Goal: Navigation & Orientation: Find specific page/section

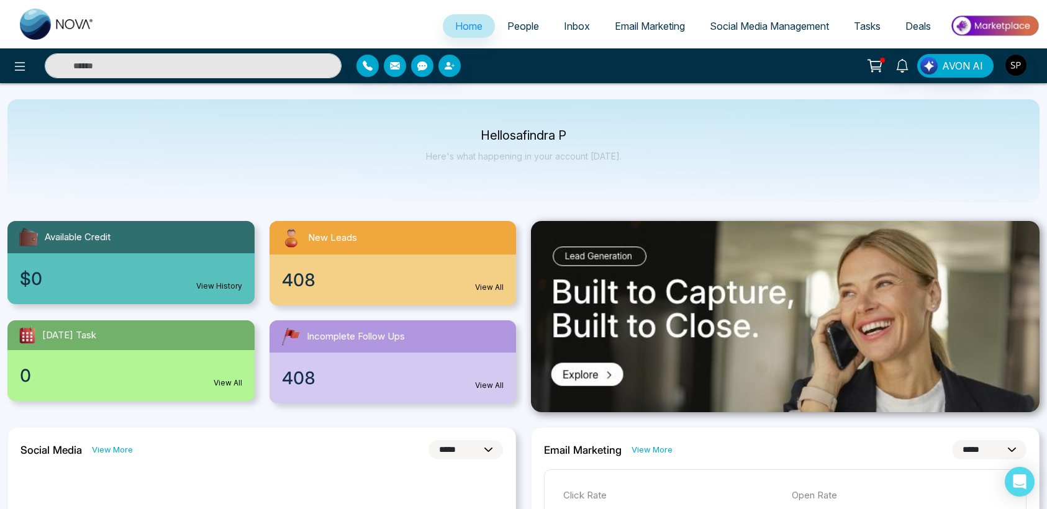
select select "*"
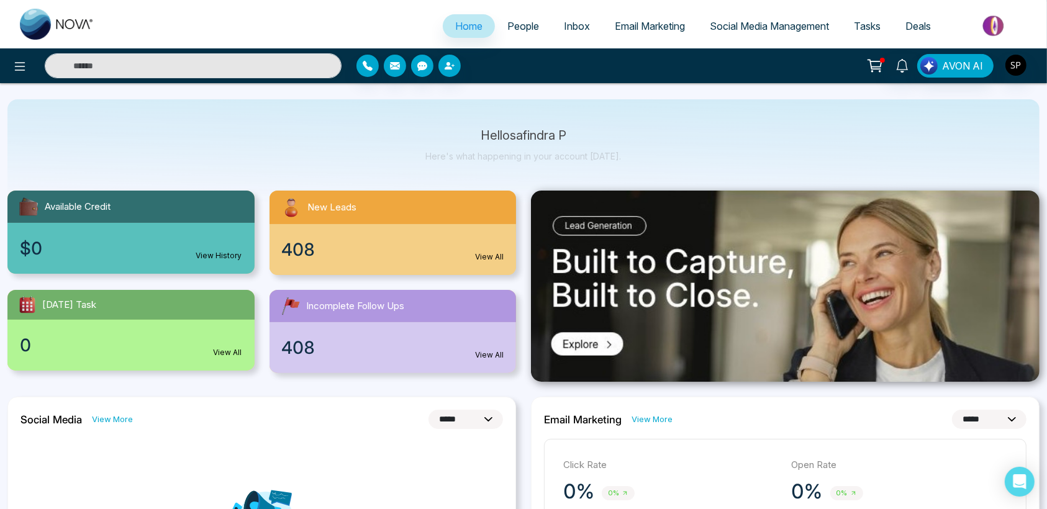
scroll to position [33, 0]
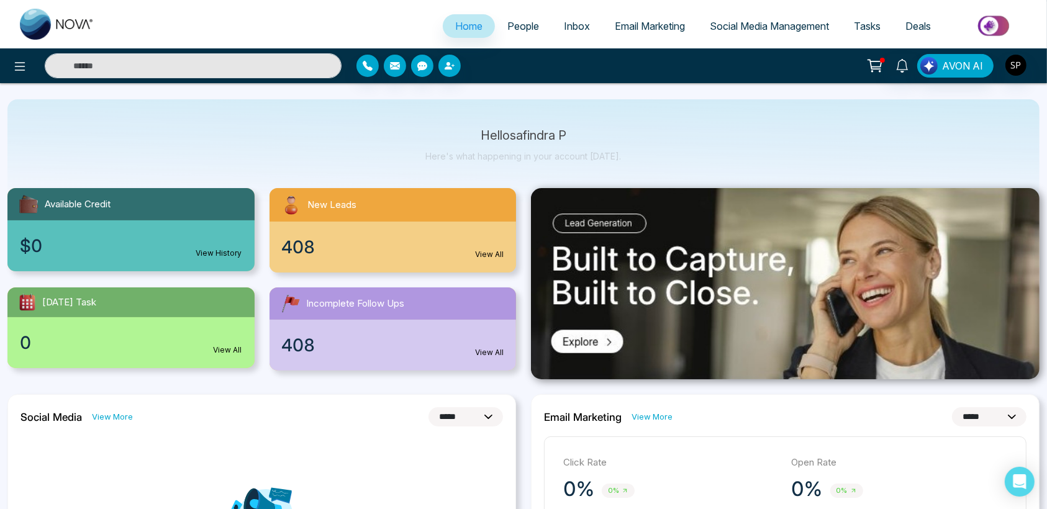
click at [515, 28] on span "People" at bounding box center [523, 26] width 32 height 12
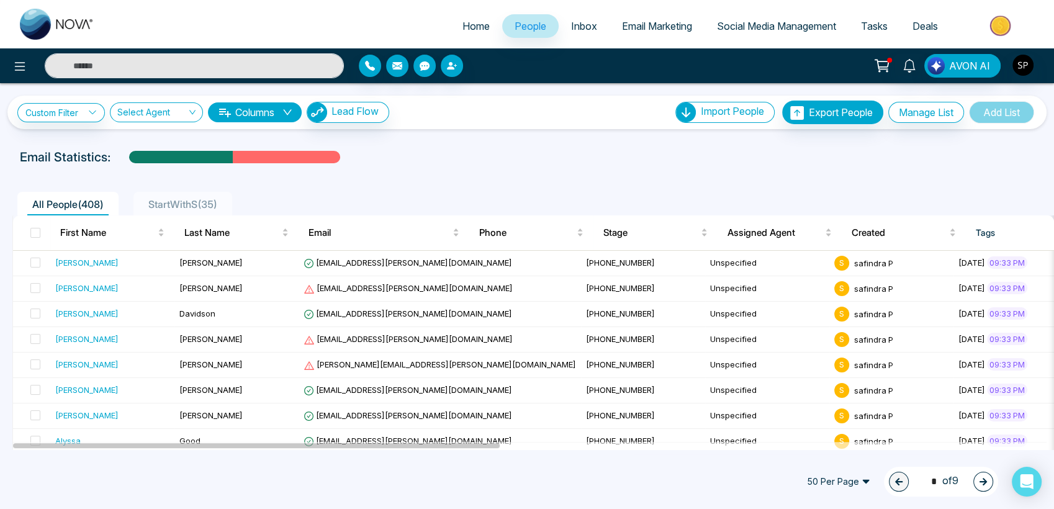
click at [572, 22] on span "Inbox" at bounding box center [584, 26] width 26 height 12
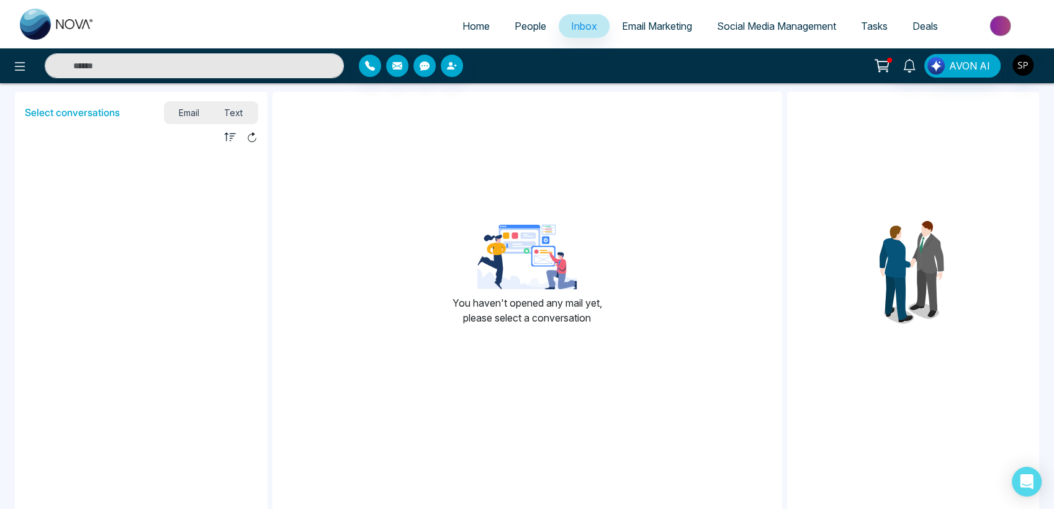
click at [633, 25] on span "Email Marketing" at bounding box center [657, 26] width 70 height 12
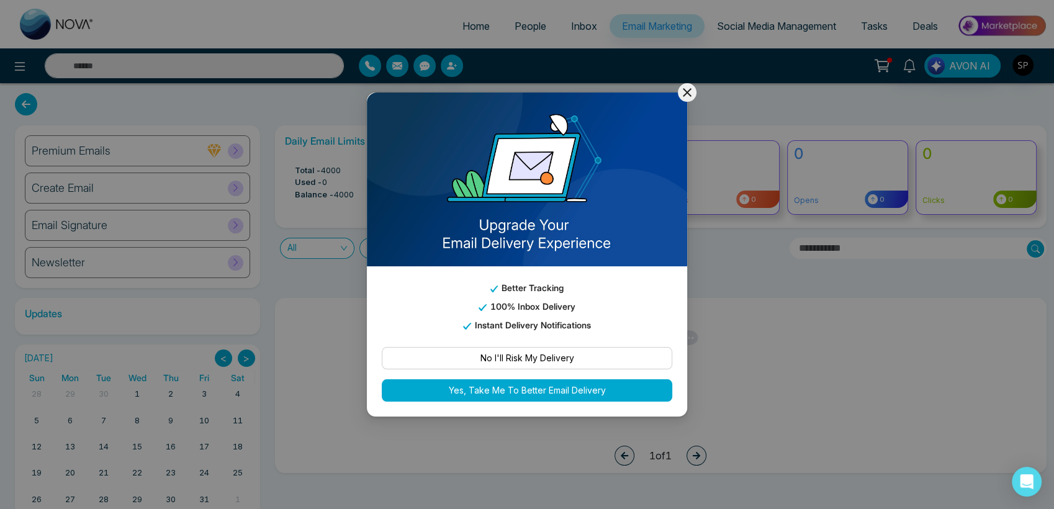
click at [684, 88] on icon at bounding box center [687, 92] width 15 height 15
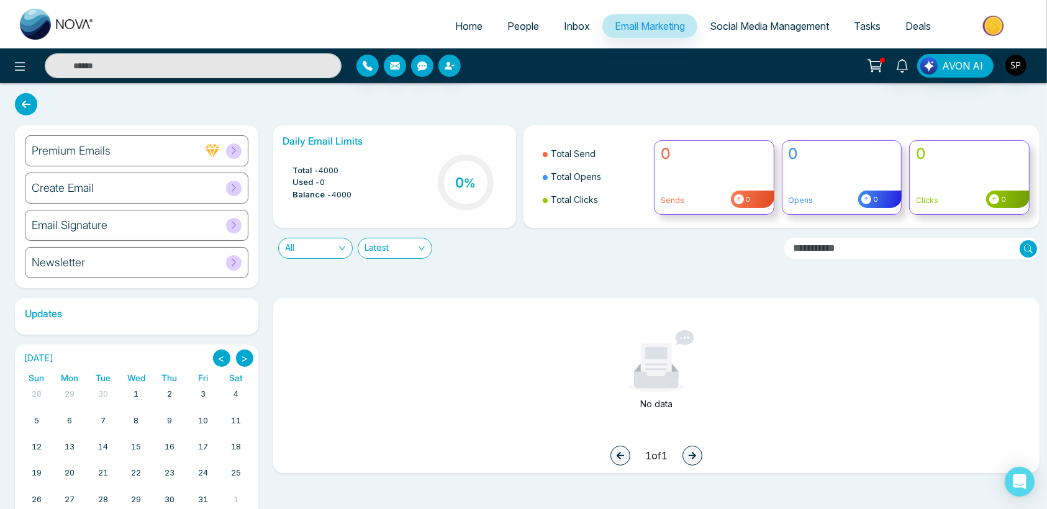
click at [756, 29] on span "Social Media Management" at bounding box center [769, 26] width 119 height 12
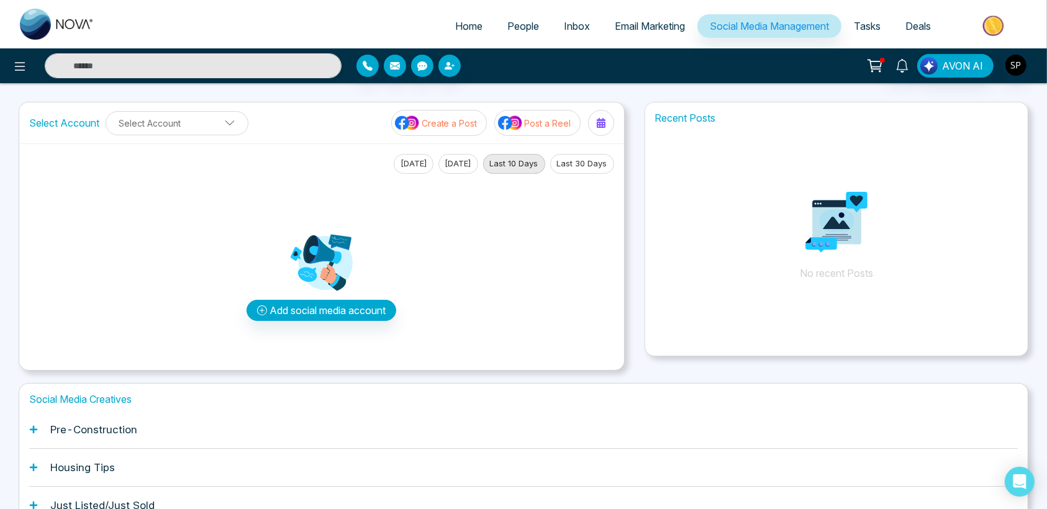
click at [861, 32] on span "Tasks" at bounding box center [867, 26] width 27 height 12
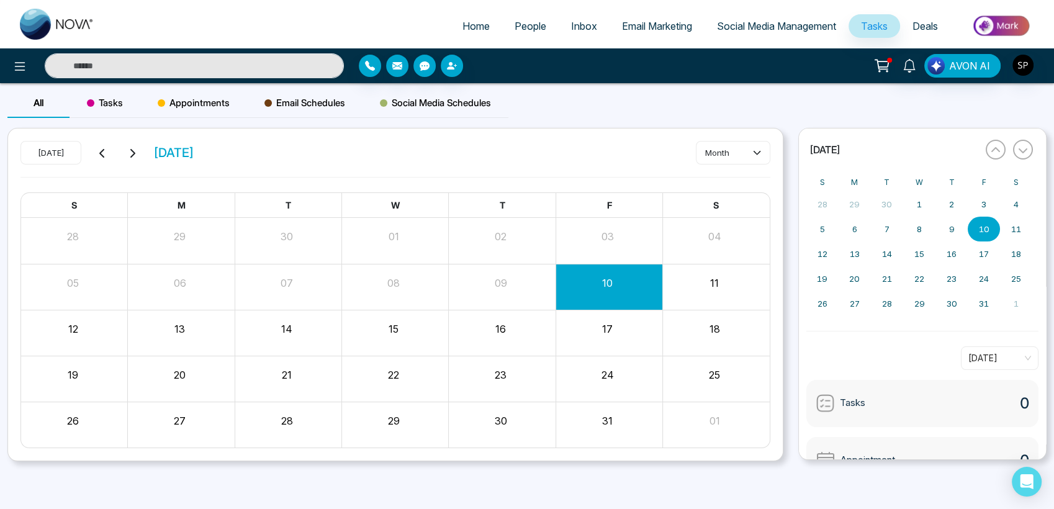
click at [571, 24] on span "Inbox" at bounding box center [584, 26] width 26 height 12
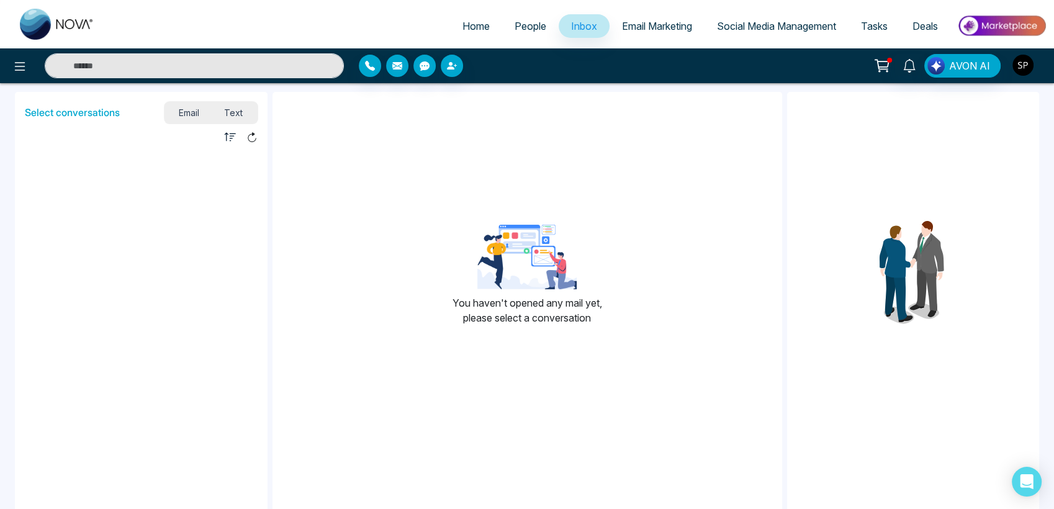
click at [1020, 70] on img "button" at bounding box center [1023, 65] width 21 height 21
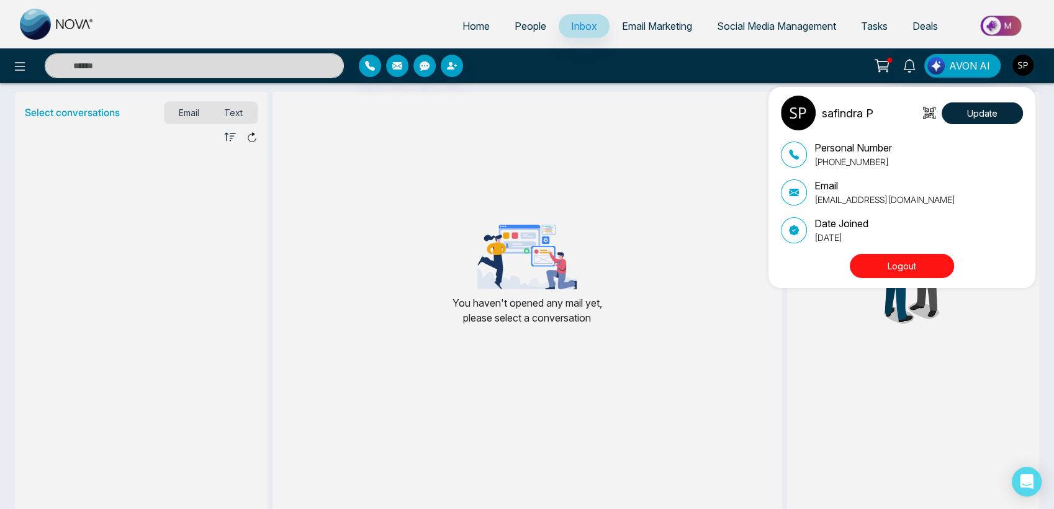
click at [750, 284] on div "safindra P Update Personal Number [PHONE_NUMBER] Email [EMAIL_ADDRESS][DOMAIN_N…" at bounding box center [527, 254] width 1054 height 509
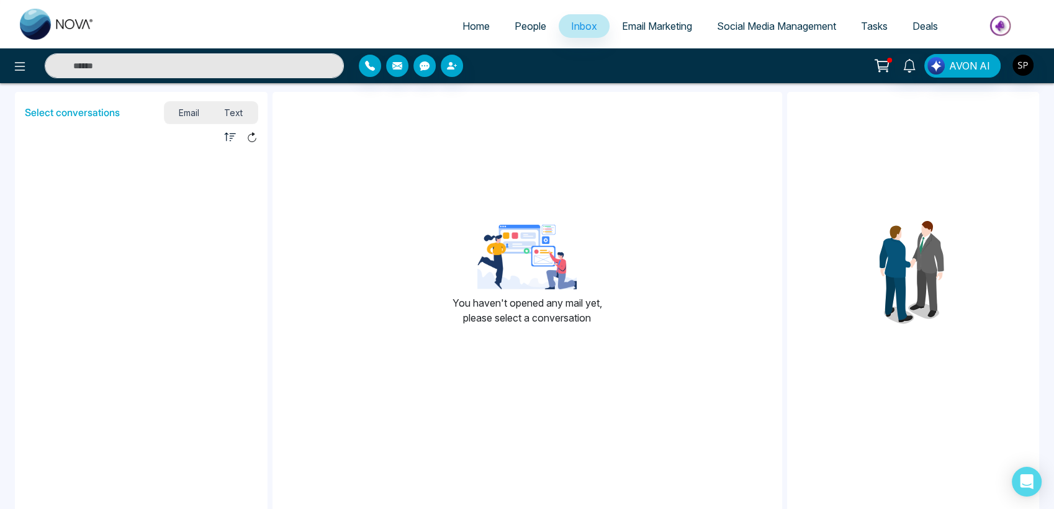
click at [513, 19] on link "People" at bounding box center [530, 26] width 57 height 24
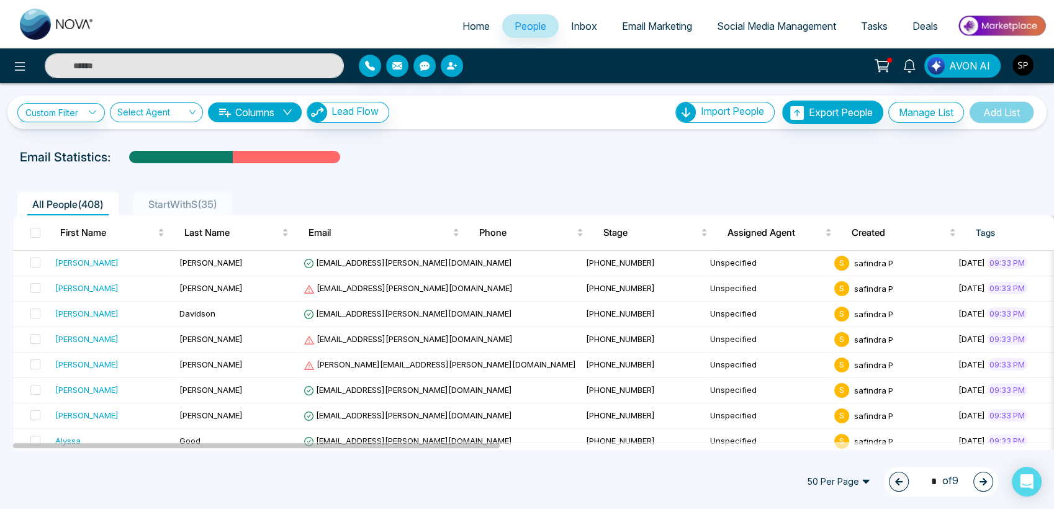
click at [472, 25] on span "Home" at bounding box center [476, 26] width 27 height 12
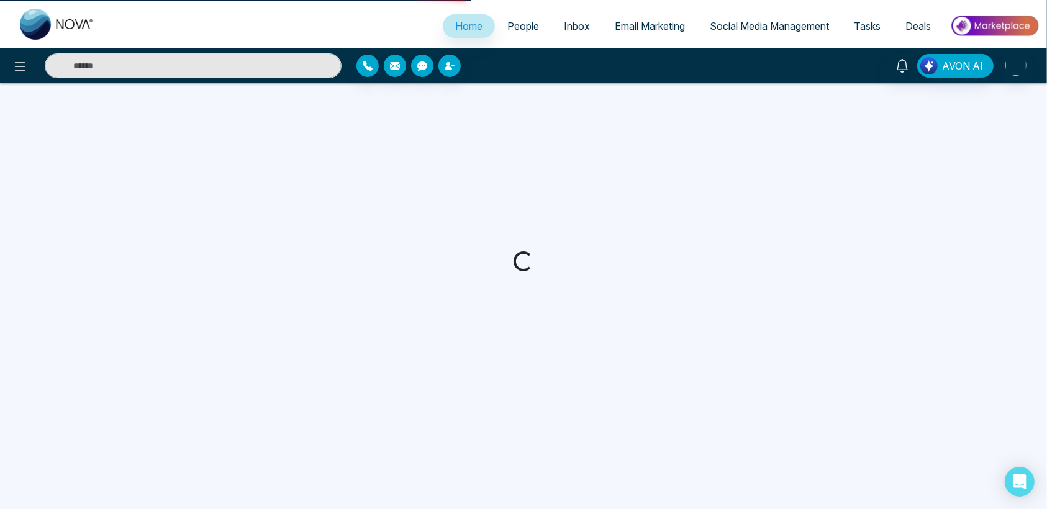
select select "*"
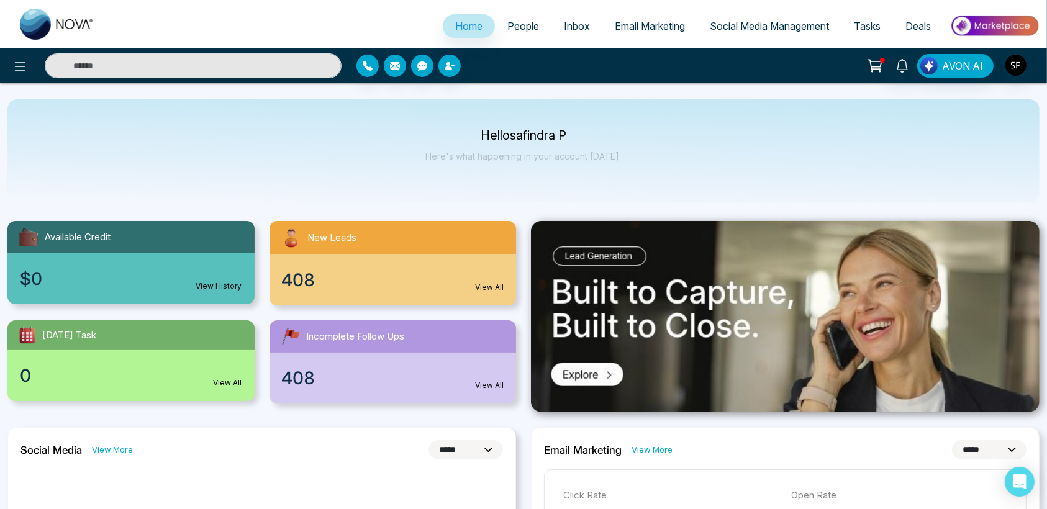
click at [482, 286] on link "View All" at bounding box center [489, 287] width 29 height 11
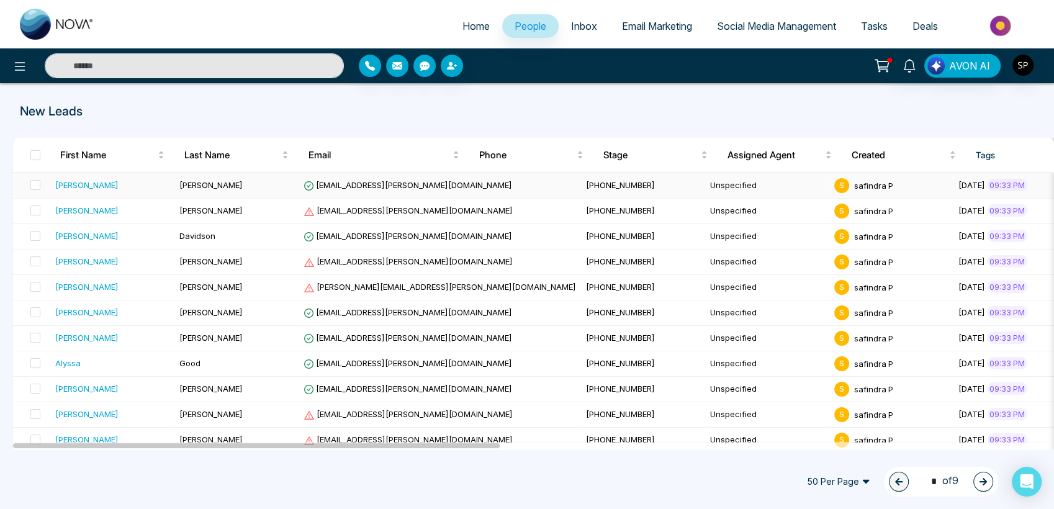
click at [296, 189] on td "[PERSON_NAME]" at bounding box center [236, 185] width 124 height 25
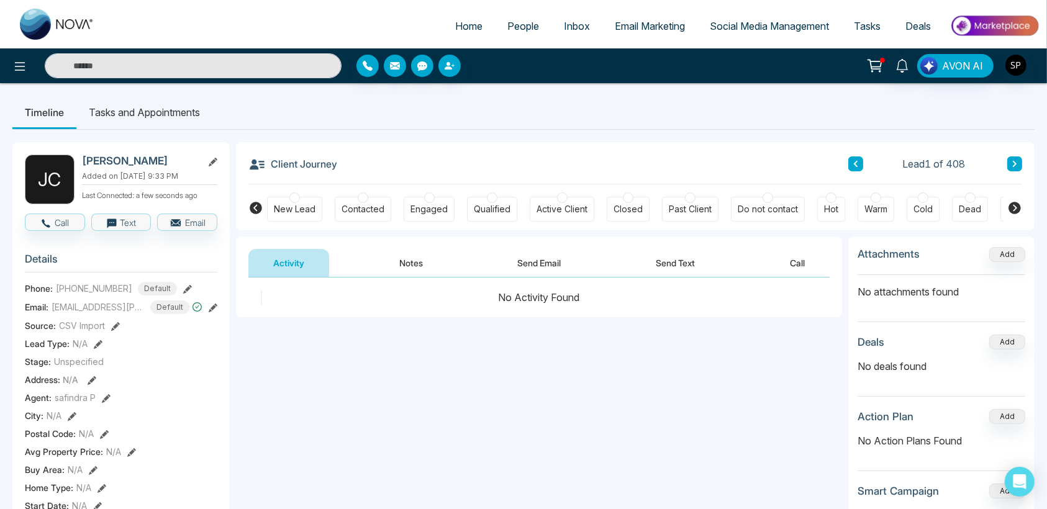
click at [293, 210] on div "New Lead" at bounding box center [295, 209] width 42 height 12
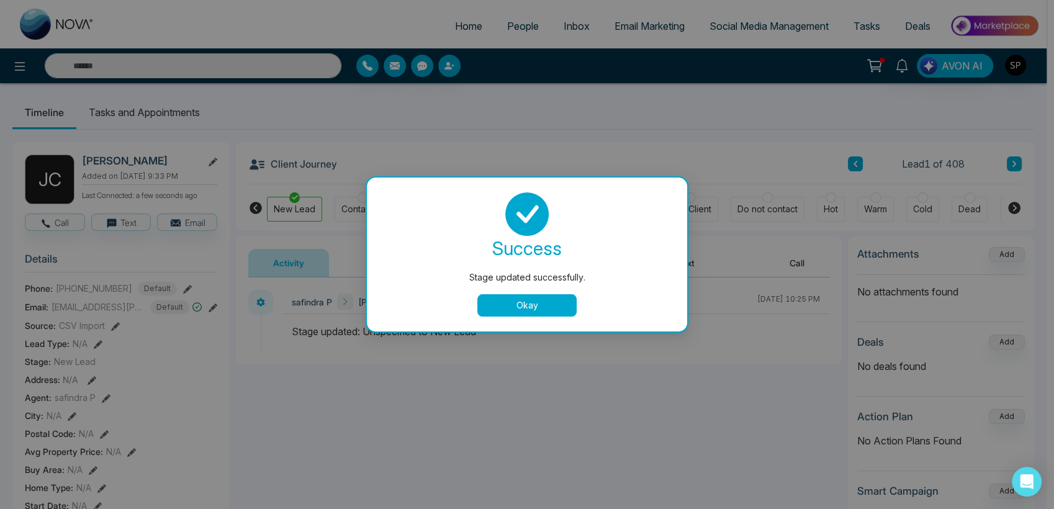
click at [510, 296] on button "Okay" at bounding box center [526, 305] width 99 height 22
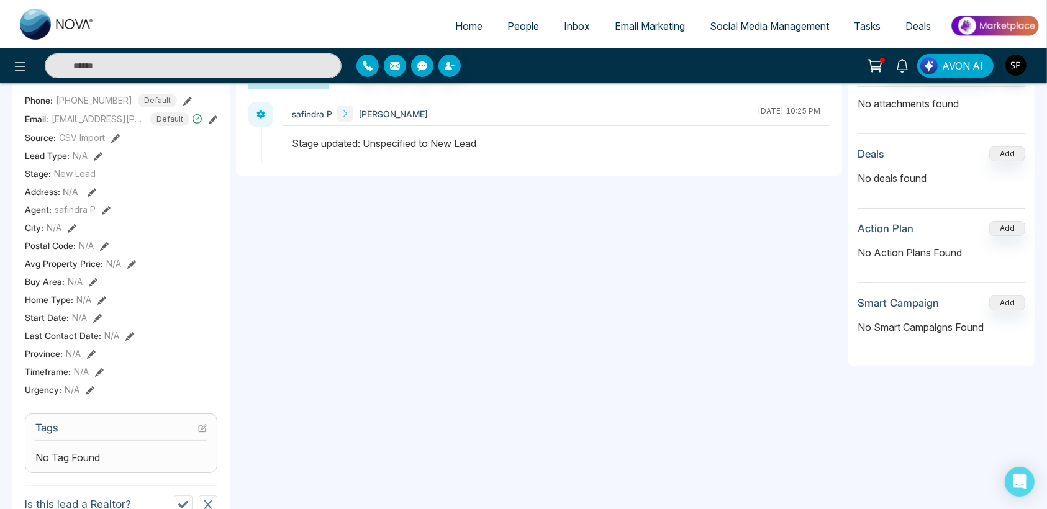
scroll to position [186, 0]
click at [116, 383] on section "Details Phone: [PHONE_NUMBER] Default Email: [EMAIL_ADDRESS][PERSON_NAME][DOMAI…" at bounding box center [121, 230] width 192 height 345
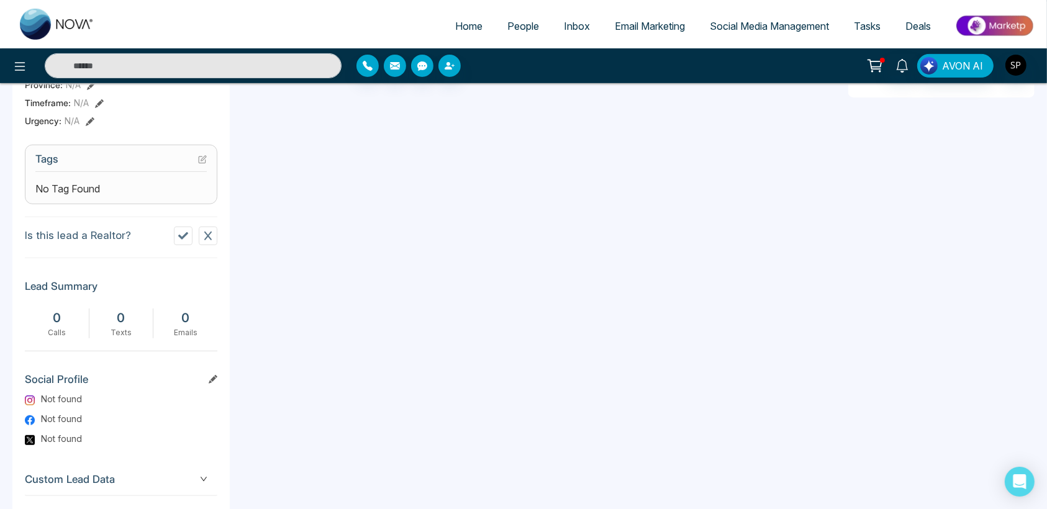
scroll to position [520, 0]
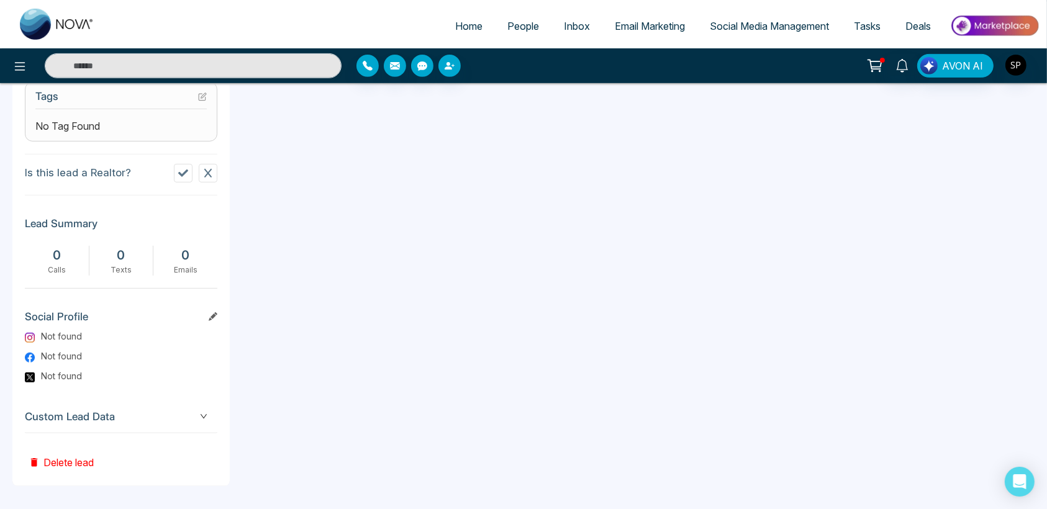
drag, startPoint x: 60, startPoint y: 394, endPoint x: 155, endPoint y: 408, distance: 95.4
click at [155, 409] on span "Custom Lead Data" at bounding box center [121, 417] width 192 height 17
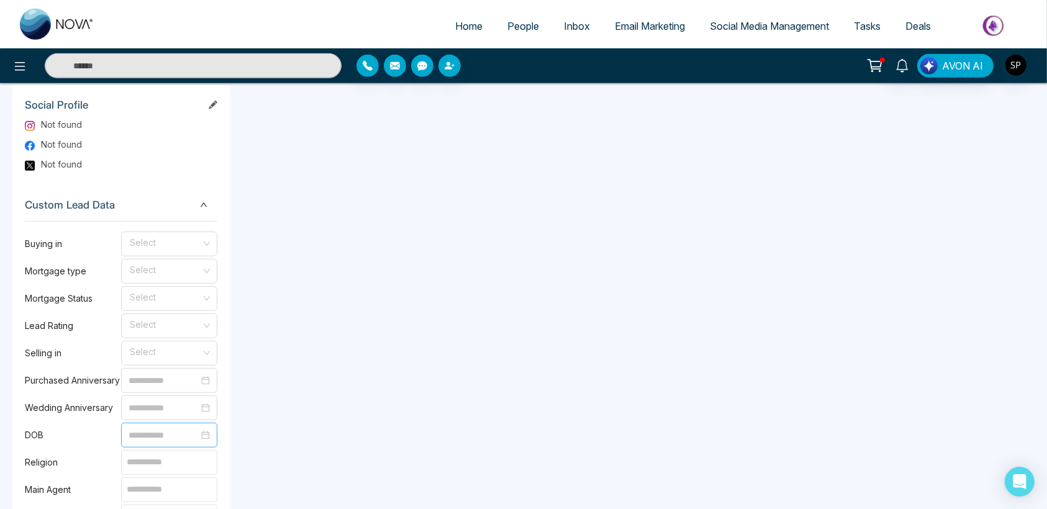
scroll to position [681, 0]
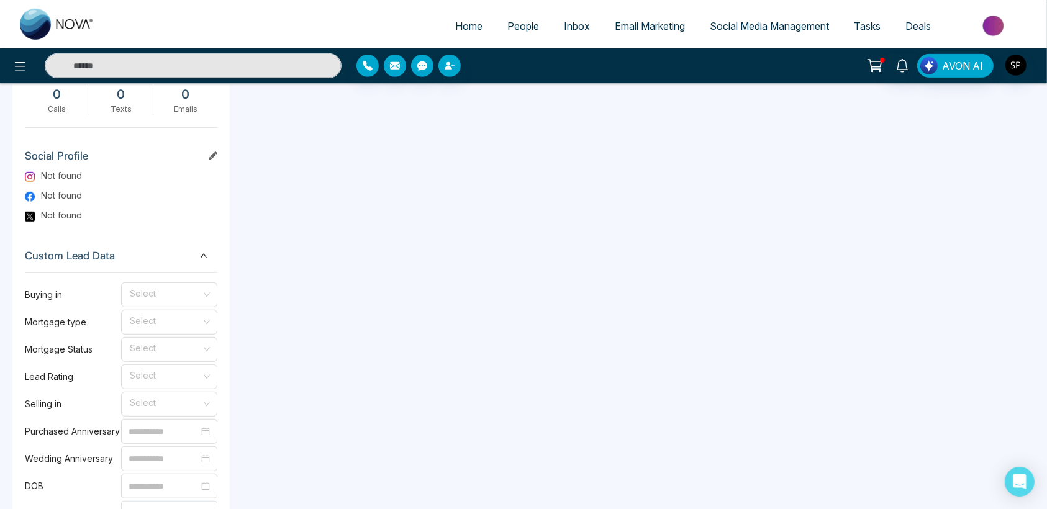
click at [202, 260] on span "Custom Lead Data" at bounding box center [121, 256] width 192 height 17
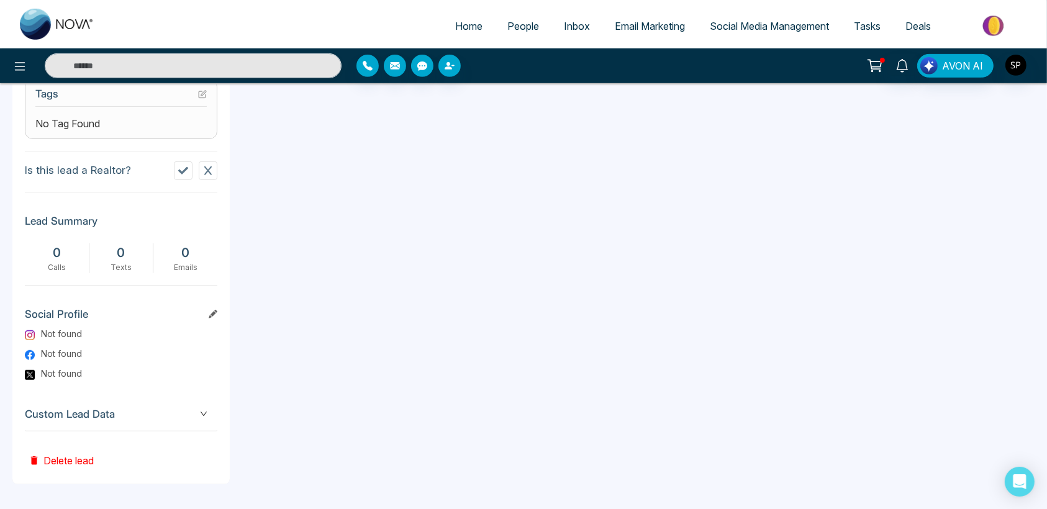
scroll to position [520, 0]
click at [204, 415] on icon "down" at bounding box center [203, 416] width 7 height 7
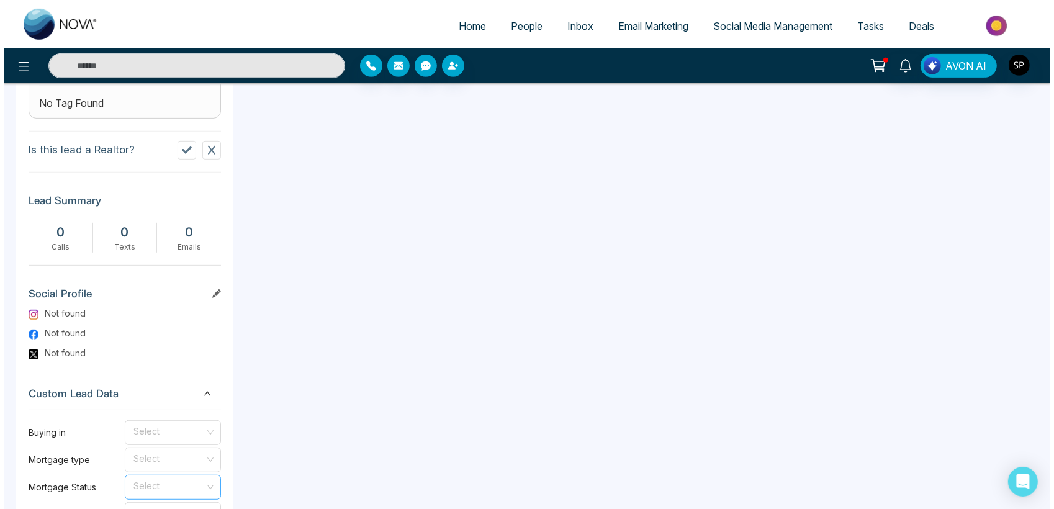
scroll to position [0, 0]
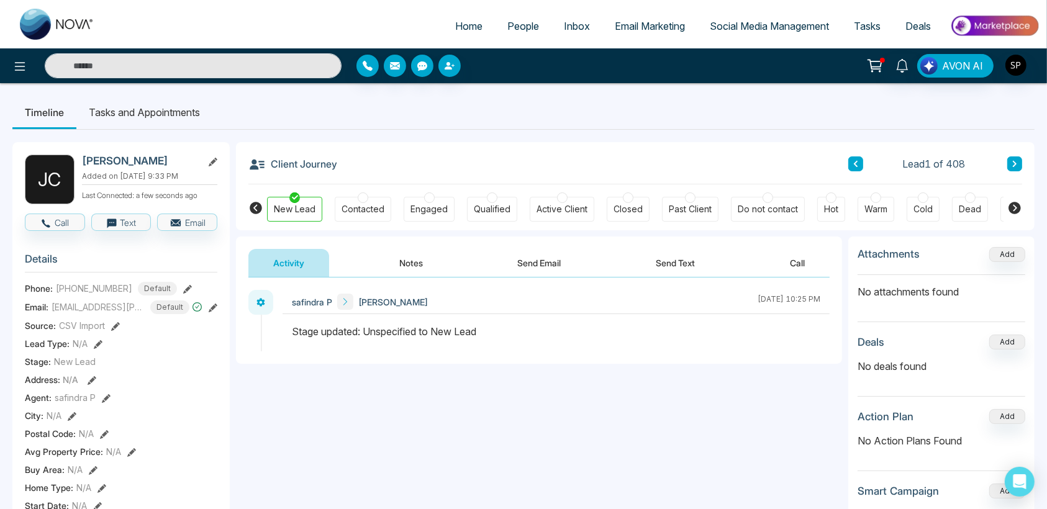
click at [293, 197] on icon at bounding box center [295, 197] width 6 height 6
click at [45, 27] on img at bounding box center [57, 24] width 75 height 31
select select "*"
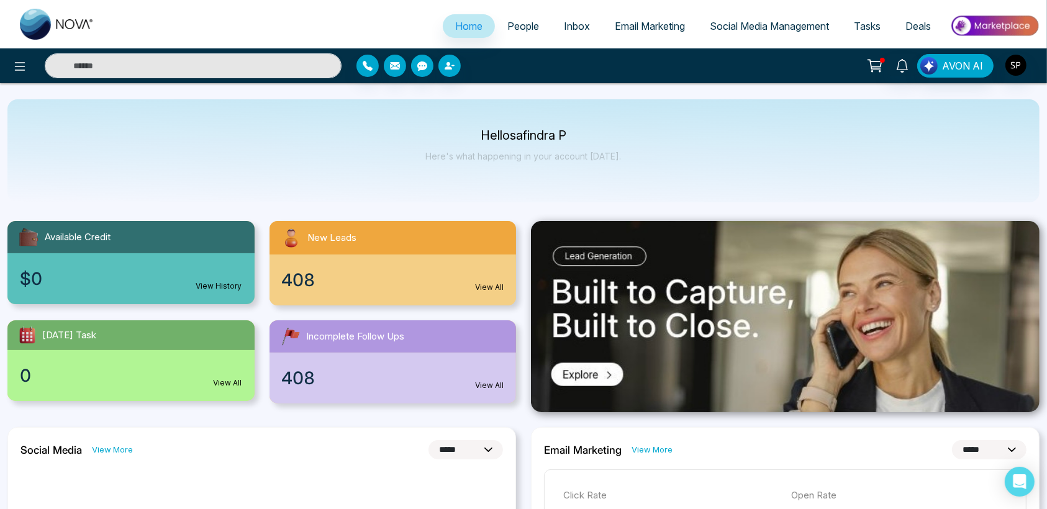
click at [498, 384] on link "View All" at bounding box center [489, 385] width 29 height 11
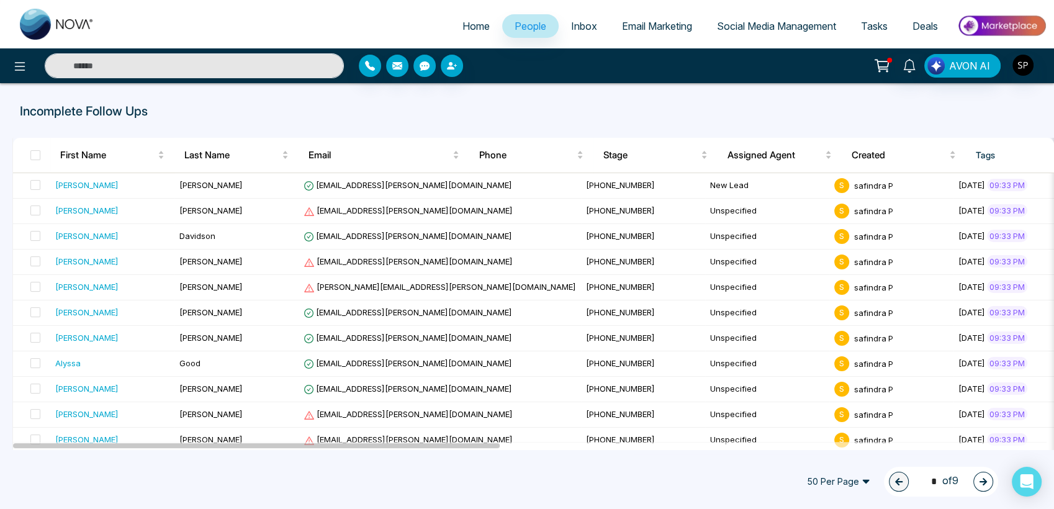
click at [572, 25] on span "Inbox" at bounding box center [584, 26] width 26 height 12
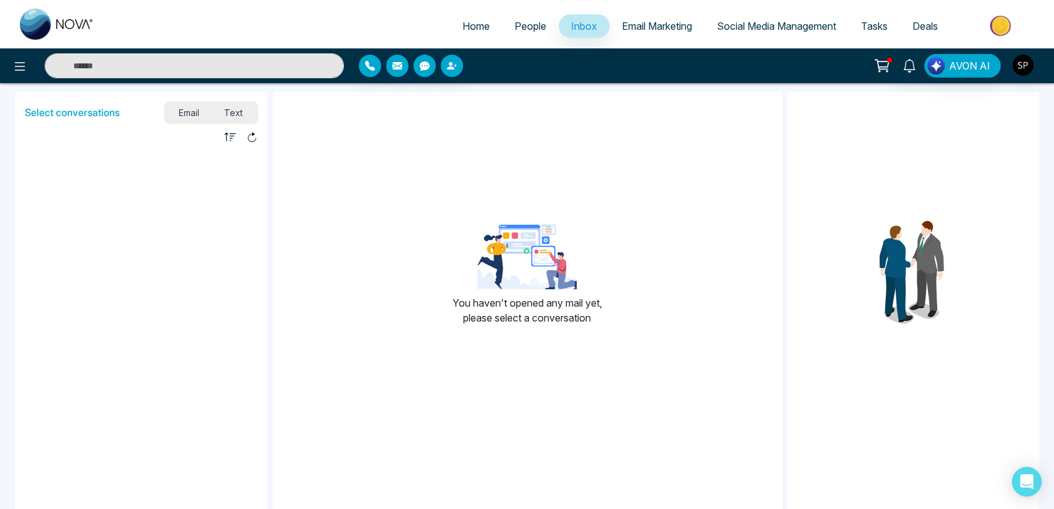
click at [671, 25] on span "Email Marketing" at bounding box center [657, 26] width 70 height 12
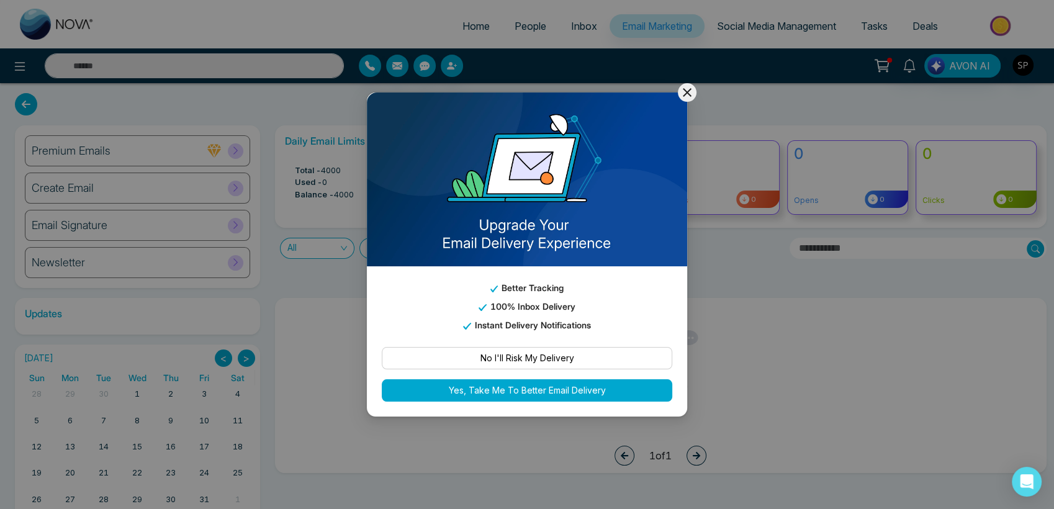
click at [690, 93] on icon at bounding box center [687, 92] width 15 height 15
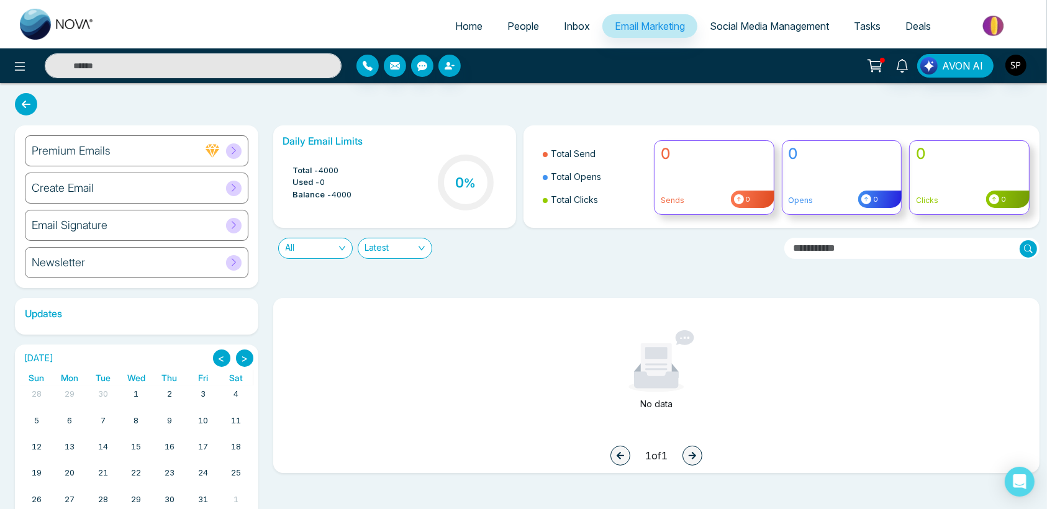
click at [760, 29] on span "Social Media Management" at bounding box center [769, 26] width 119 height 12
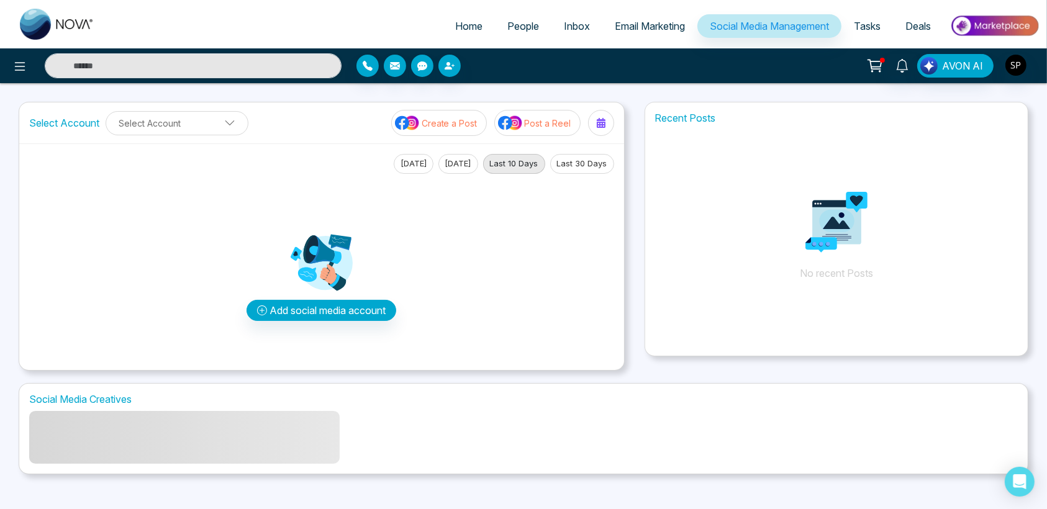
click at [865, 22] on span "Tasks" at bounding box center [867, 26] width 27 height 12
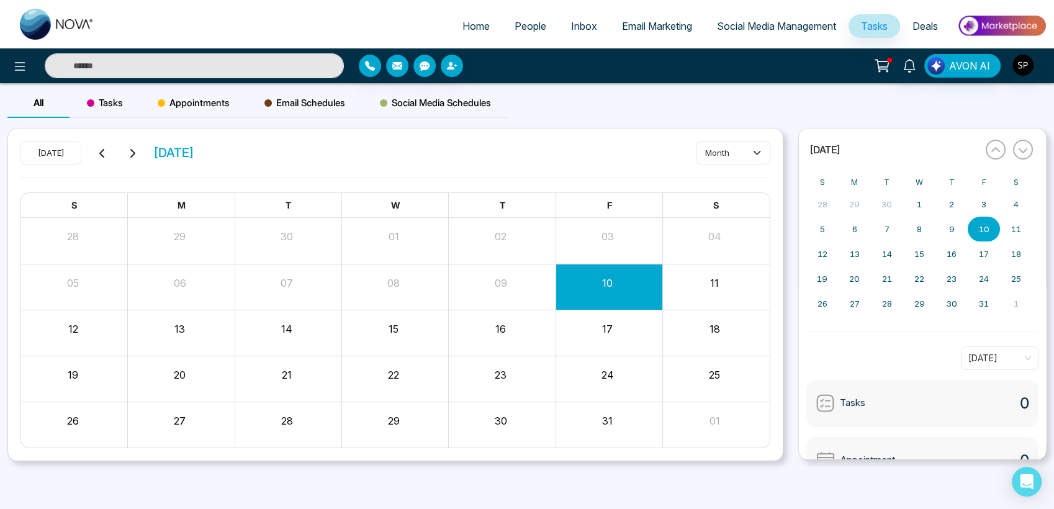
click at [939, 31] on link "Deals" at bounding box center [925, 26] width 50 height 24
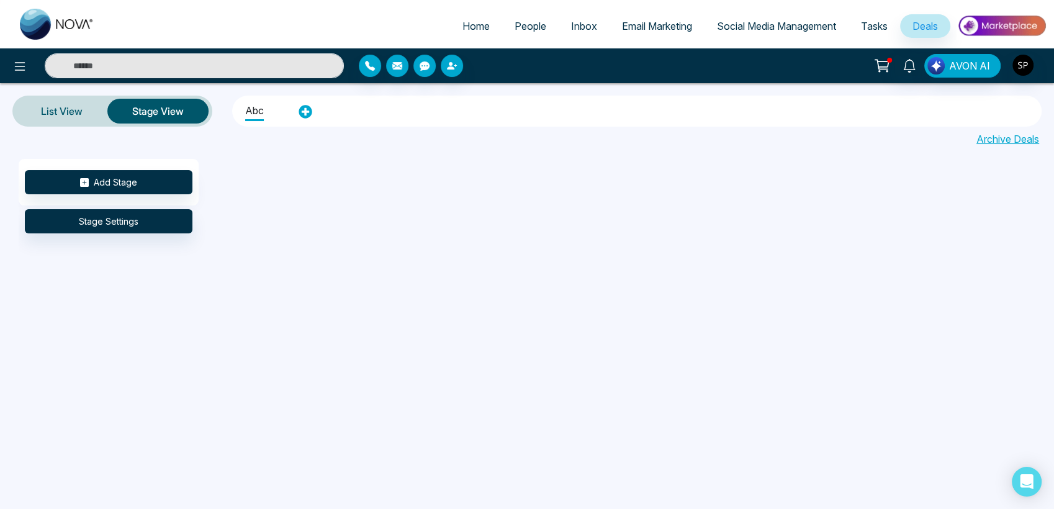
click at [630, 27] on span "Email Marketing" at bounding box center [657, 26] width 70 height 12
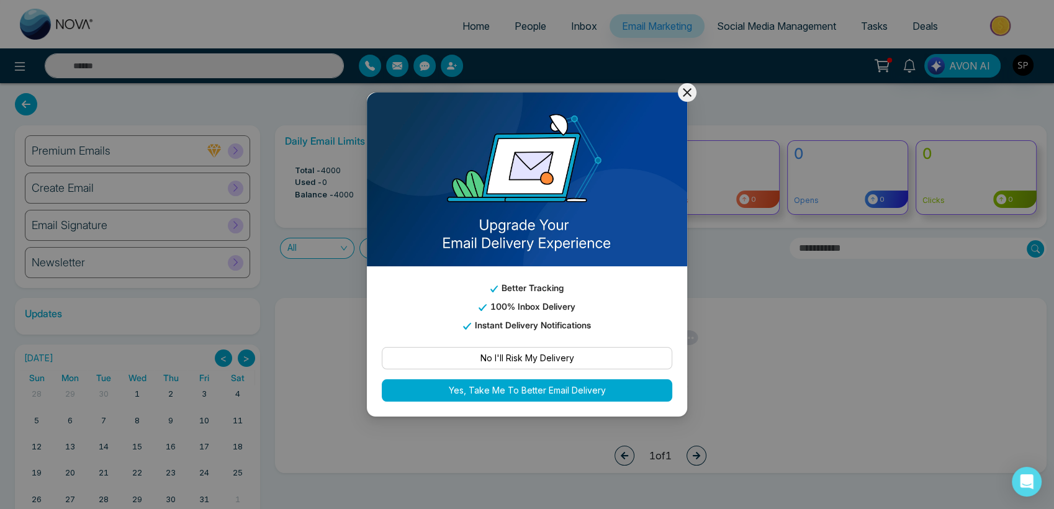
click at [685, 87] on icon at bounding box center [687, 92] width 15 height 15
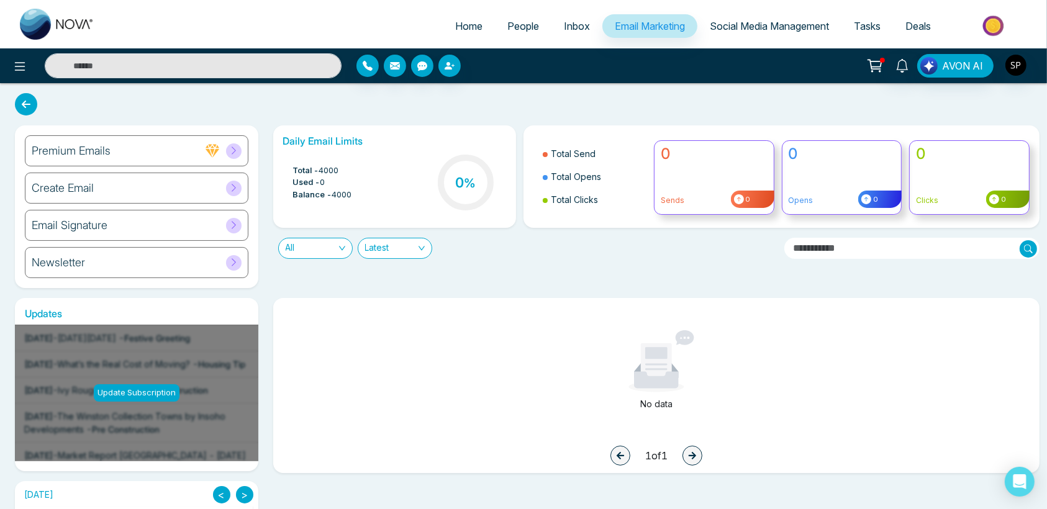
click at [768, 23] on span "Social Media Management" at bounding box center [769, 26] width 119 height 12
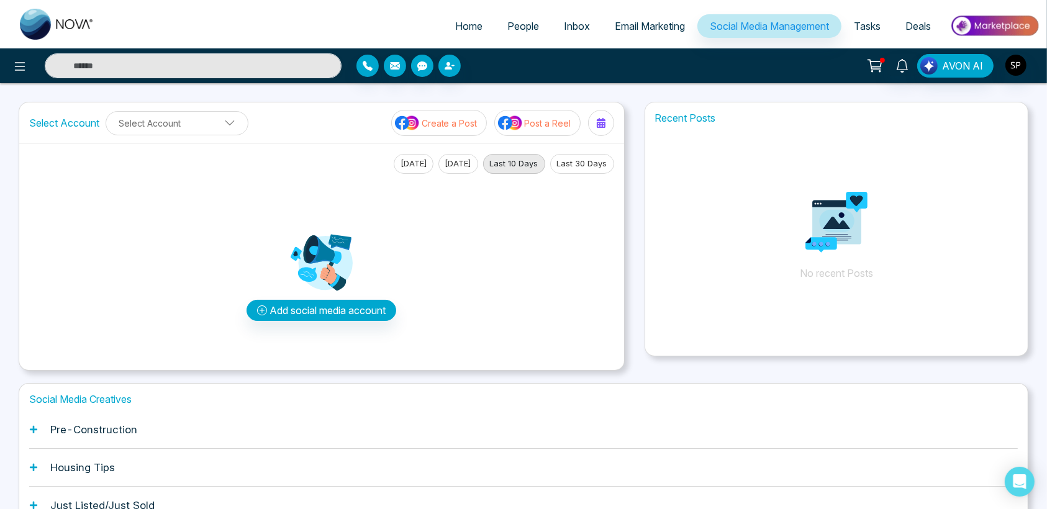
click at [859, 19] on link "Tasks" at bounding box center [867, 26] width 52 height 24
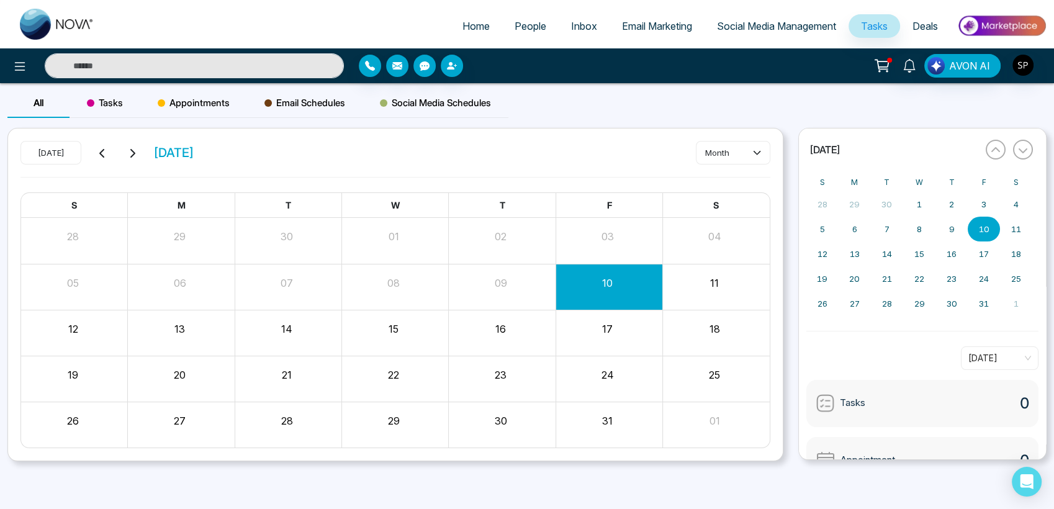
click at [925, 25] on span "Deals" at bounding box center [925, 26] width 25 height 12
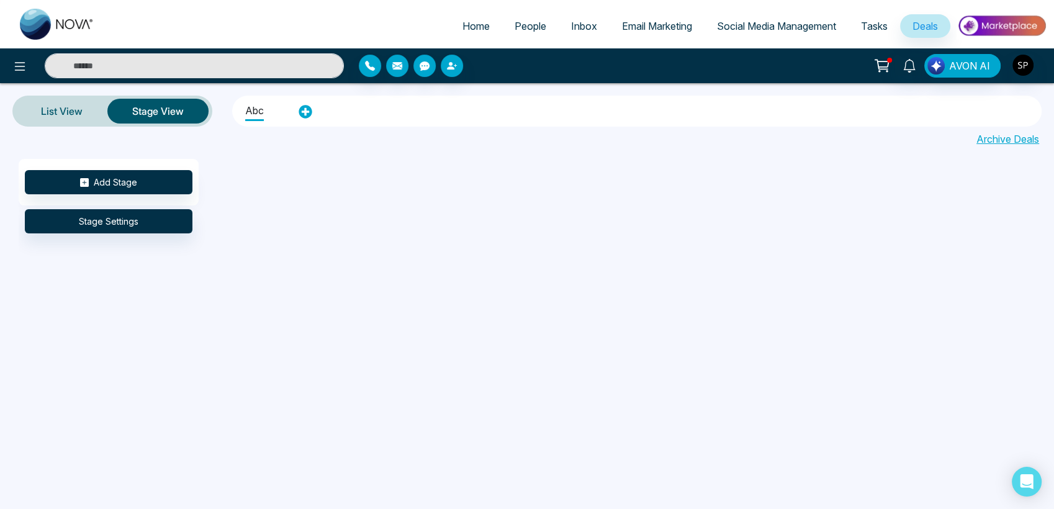
click at [571, 28] on span "Inbox" at bounding box center [584, 26] width 26 height 12
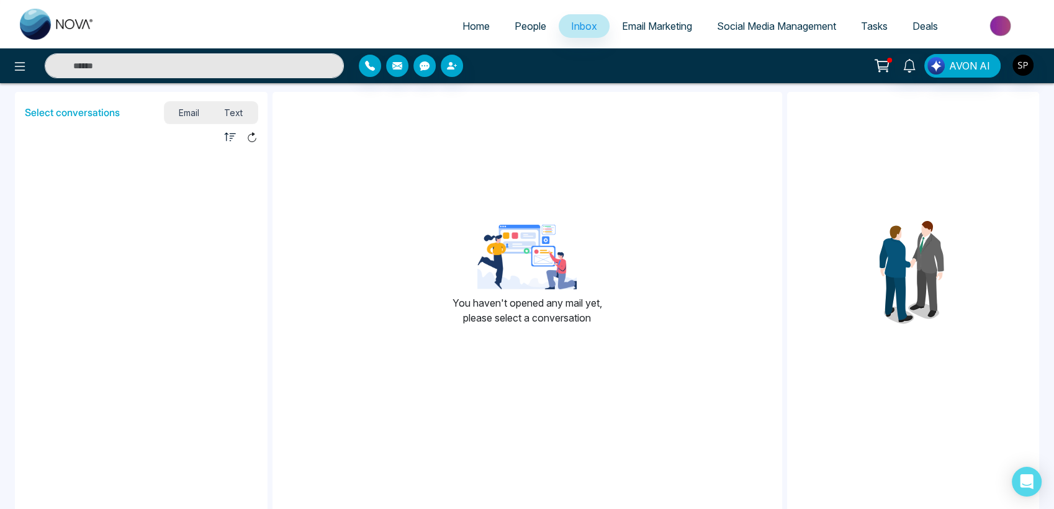
click at [645, 25] on span "Email Marketing" at bounding box center [657, 26] width 70 height 12
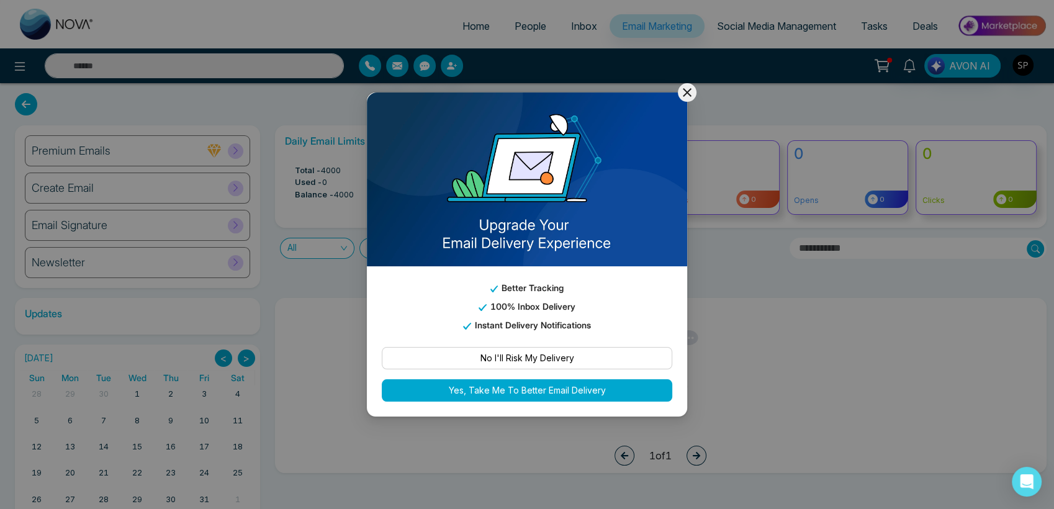
click at [684, 92] on icon at bounding box center [687, 92] width 15 height 15
